Goal: Task Accomplishment & Management: Manage account settings

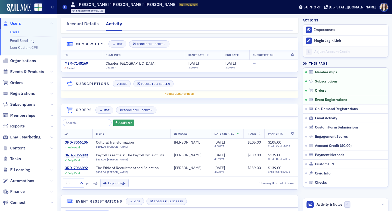
click at [12, 23] on span "Users" at bounding box center [15, 24] width 11 height 6
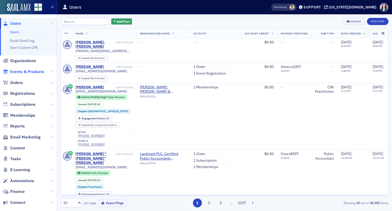
click at [15, 70] on span "Events & Products" at bounding box center [27, 72] width 34 height 6
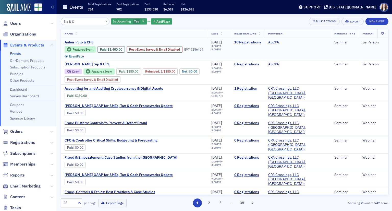
type input "Sip & C"
click at [84, 40] on span "Auburn Sip & CPE" at bounding box center [108, 42] width 86 height 5
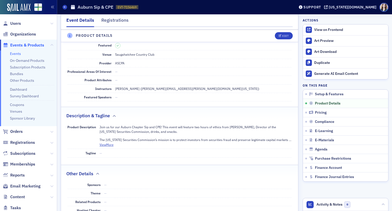
scroll to position [153, 0]
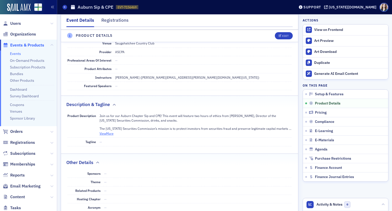
click at [110, 134] on button "View More" at bounding box center [107, 133] width 14 height 5
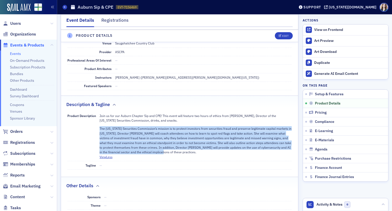
drag, startPoint x: 100, startPoint y: 127, endPoint x: 189, endPoint y: 153, distance: 92.8
click at [189, 153] on p "The [US_STATE] Securities Commission’s mission is to protect investors from sec…" at bounding box center [196, 140] width 192 height 28
copy p "The [US_STATE] Securities Commission’s mission is to protect investors from sec…"
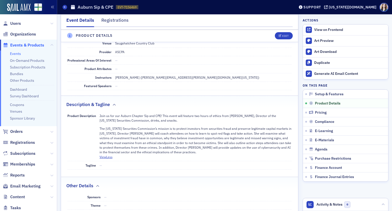
click at [209, 69] on dd "—" at bounding box center [203, 69] width 177 height 8
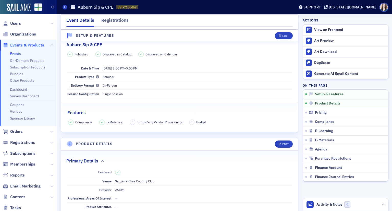
scroll to position [0, 0]
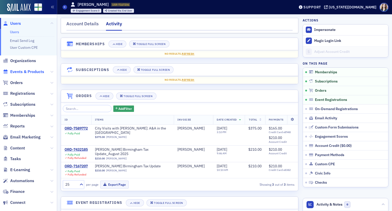
click at [26, 72] on span "Events & Products" at bounding box center [27, 72] width 34 height 6
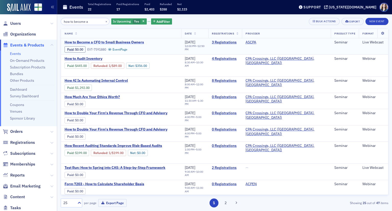
type input "how to become a"
click at [139, 42] on span "How to Become a CFO to Small Business Owners" at bounding box center [108, 42] width 86 height 5
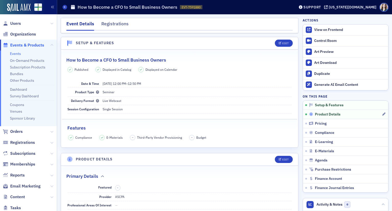
click at [323, 116] on span "Product Details" at bounding box center [328, 114] width 26 height 5
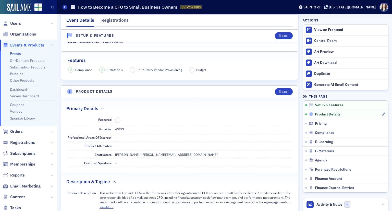
scroll to position [123, 0]
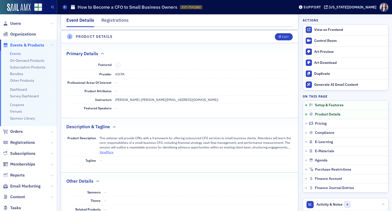
drag, startPoint x: 108, startPoint y: 151, endPoint x: 122, endPoint y: 136, distance: 20.4
click at [108, 151] on button "View More" at bounding box center [107, 152] width 14 height 5
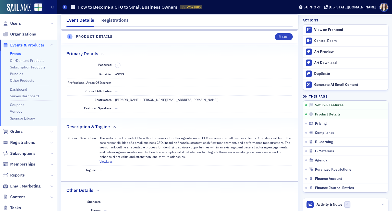
click at [138, 99] on div "[PERSON_NAME] ([PERSON_NAME][EMAIL_ADDRESS][DOMAIN_NAME])" at bounding box center [166, 99] width 103 height 5
click at [335, 29] on div "View on Frontend" at bounding box center [349, 30] width 71 height 5
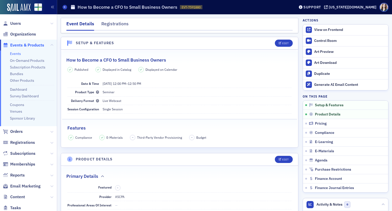
click at [15, 53] on link "Events" at bounding box center [15, 53] width 11 height 5
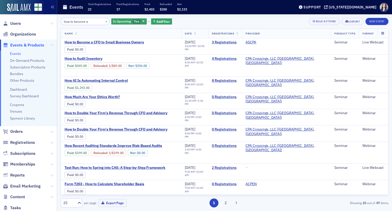
drag, startPoint x: 91, startPoint y: 23, endPoint x: 40, endPoint y: 23, distance: 51.1
click at [40, 23] on div "Users Organizations Events & Products Events On-Demand Products Subscription Pr…" at bounding box center [196, 105] width 392 height 211
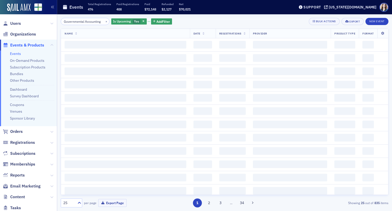
scroll to position [0, 1]
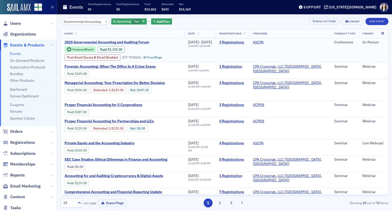
type input "Governmental Accounting"
click at [146, 42] on span "2025 Governmental Accounting and Auditing Forum" at bounding box center [108, 42] width 86 height 5
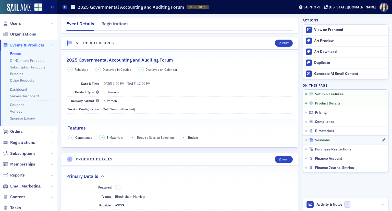
click at [324, 140] on span "Sessions" at bounding box center [322, 140] width 15 height 5
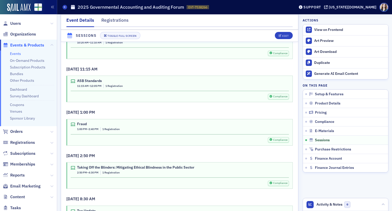
scroll to position [950, 0]
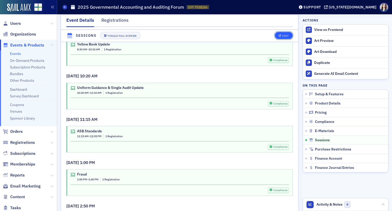
click at [284, 36] on div "Edit" at bounding box center [285, 35] width 6 height 3
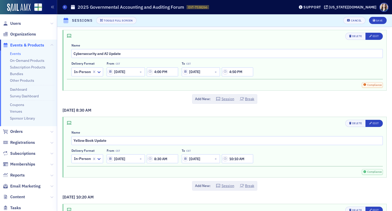
scroll to position [179, 0]
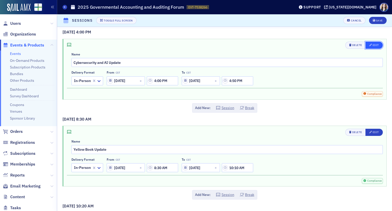
click at [376, 46] on button "Edit" at bounding box center [374, 45] width 17 height 7
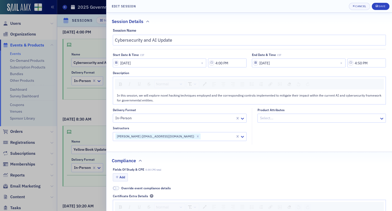
scroll to position [26, 0]
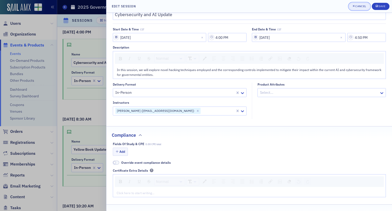
click at [360, 7] on div "Cancel" at bounding box center [360, 6] width 11 height 3
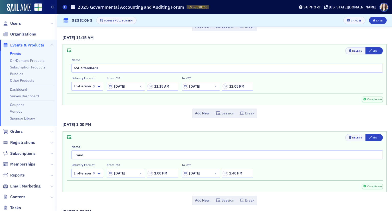
scroll to position [485, 0]
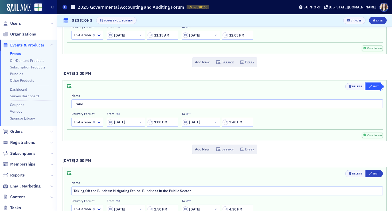
click at [375, 85] on div "Edit" at bounding box center [376, 86] width 6 height 3
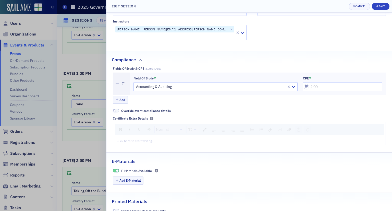
scroll to position [0, 0]
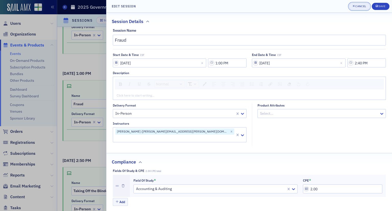
click at [357, 6] on div "Cancel" at bounding box center [360, 6] width 11 height 3
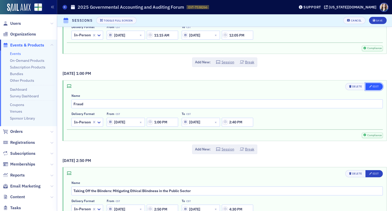
click at [373, 86] on button "Edit" at bounding box center [374, 86] width 17 height 7
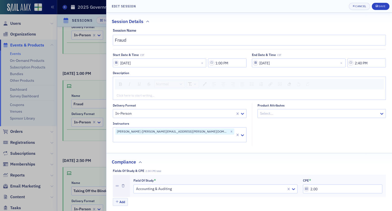
click at [167, 93] on div "rdw-editor" at bounding box center [249, 95] width 265 height 5
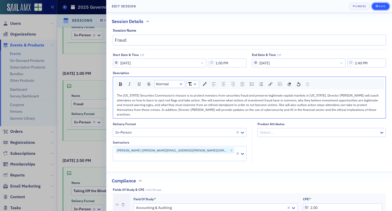
click at [385, 7] on div "Save" at bounding box center [382, 6] width 7 height 3
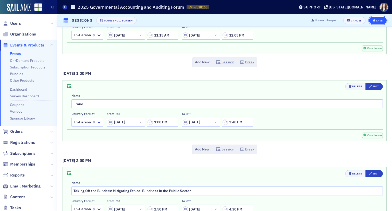
click at [376, 22] on div "Save" at bounding box center [379, 20] width 7 height 3
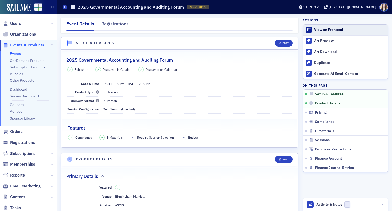
click at [306, 32] on div at bounding box center [309, 30] width 6 height 6
